Goal: Information Seeking & Learning: Understand process/instructions

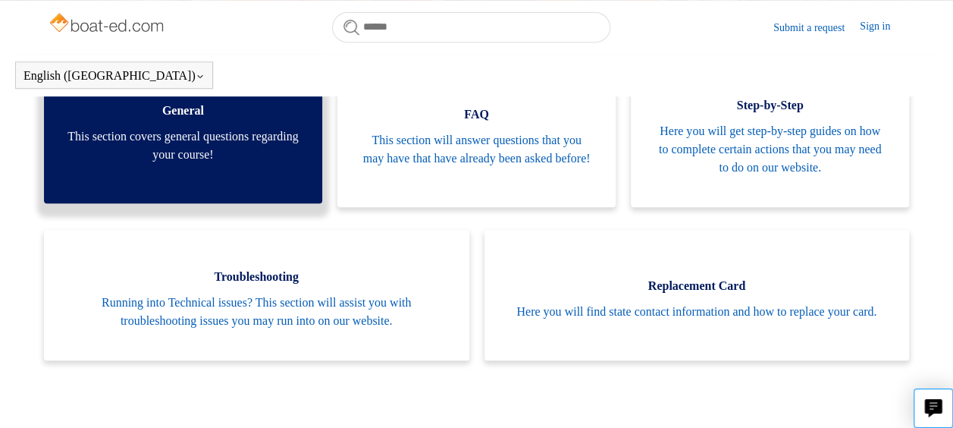
scroll to position [337, 0]
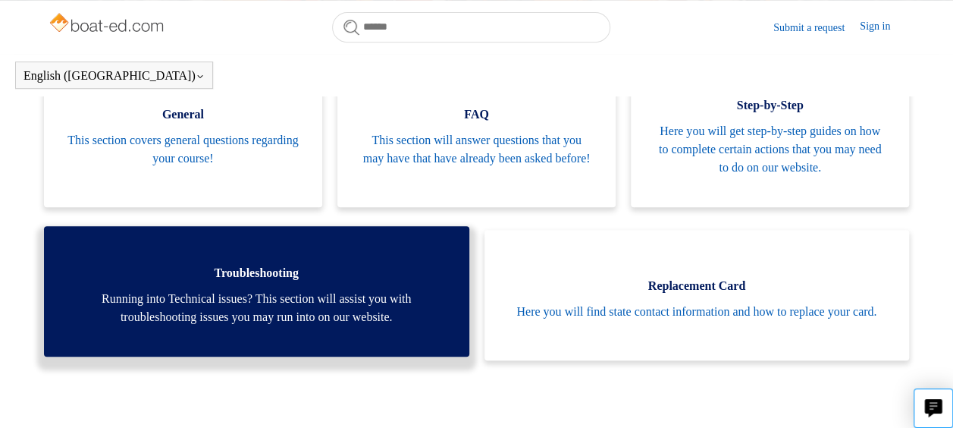
click at [212, 277] on span "Troubleshooting" at bounding box center [257, 273] width 380 height 18
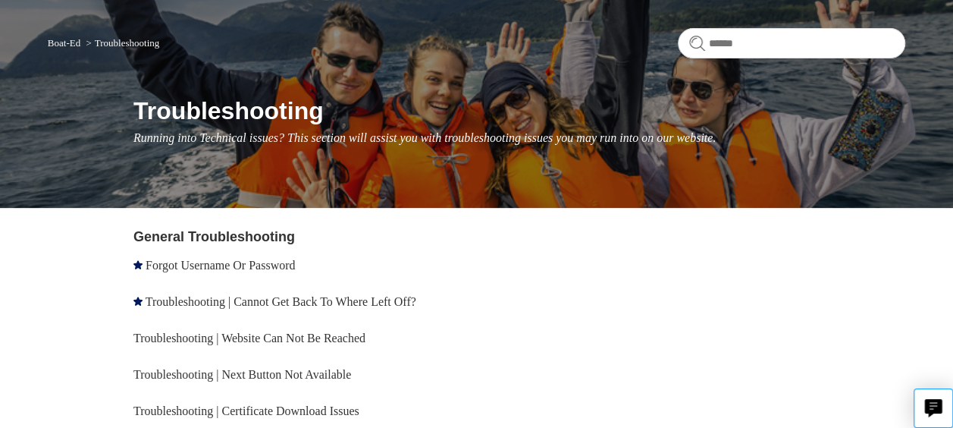
scroll to position [152, 0]
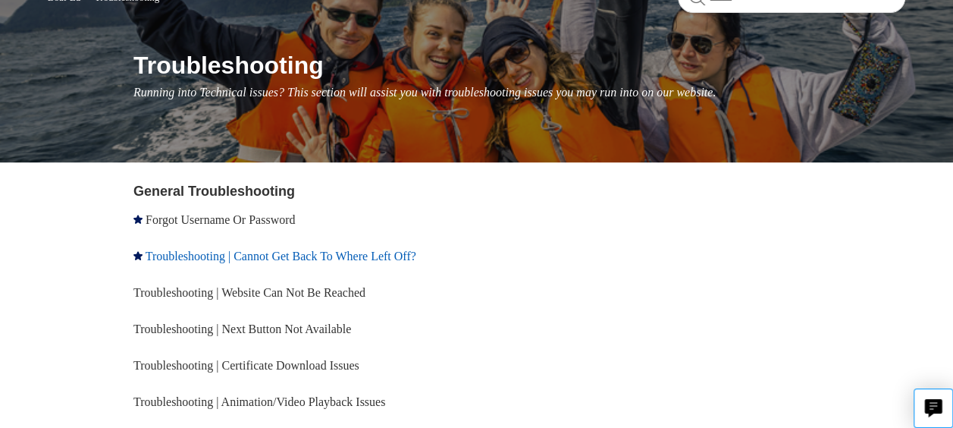
click at [288, 255] on link "Troubleshooting | Cannot Get Back To Where Left Off?" at bounding box center [281, 255] width 271 height 13
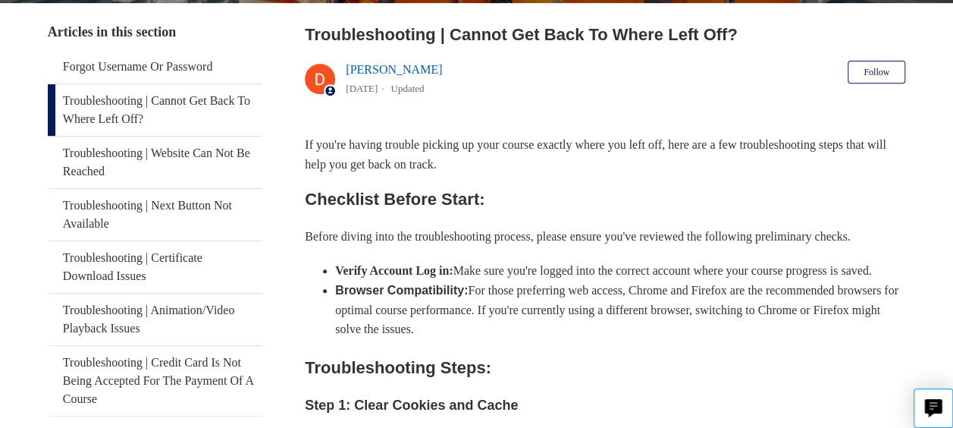
scroll to position [268, 0]
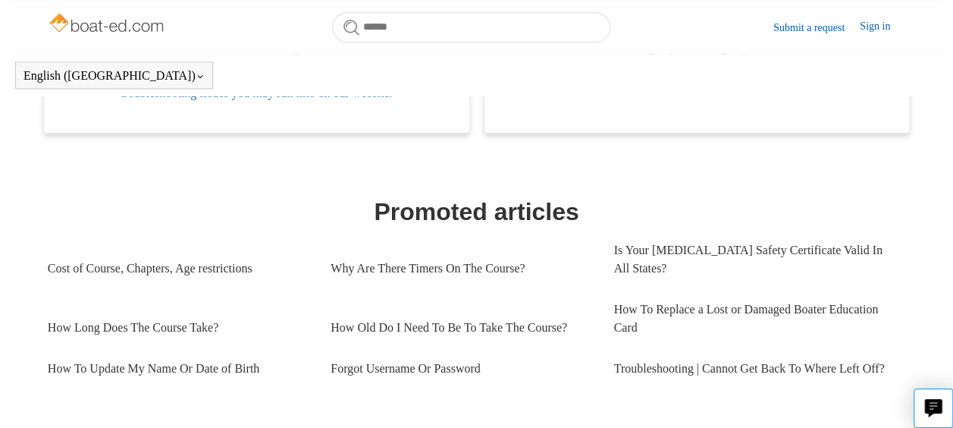
scroll to position [640, 0]
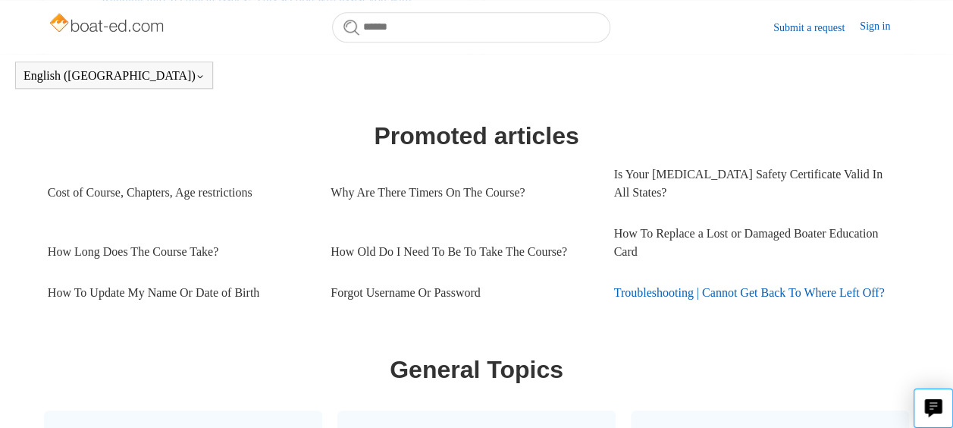
click at [707, 272] on link "Troubleshooting | Cannot Get Back To Where Left Off?" at bounding box center [754, 292] width 283 height 41
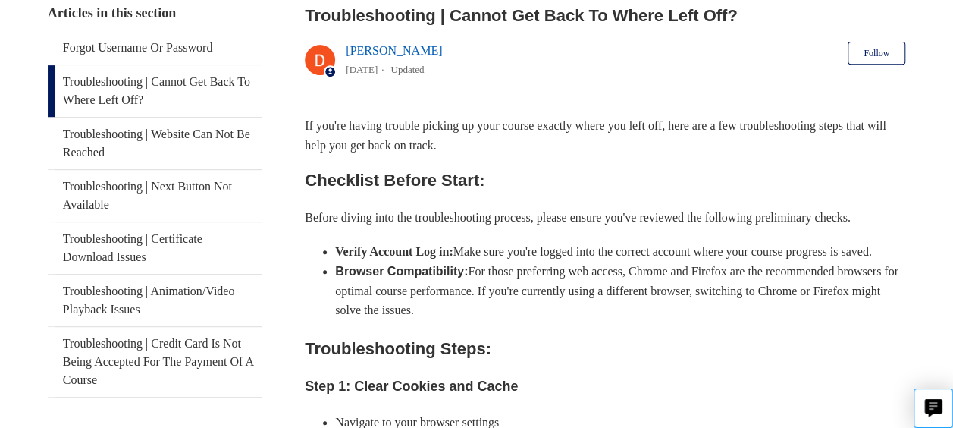
scroll to position [948, 0]
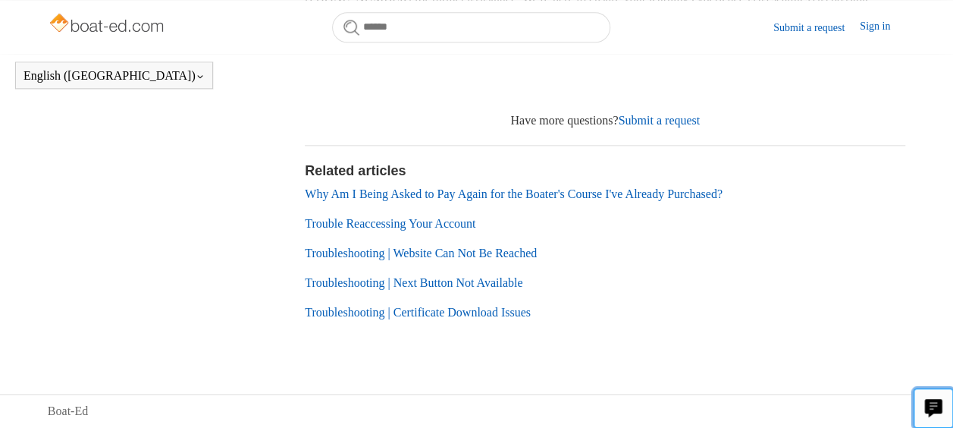
click at [934, 411] on icon "Live chat" at bounding box center [933, 406] width 17 height 14
